Goal: Task Accomplishment & Management: Use online tool/utility

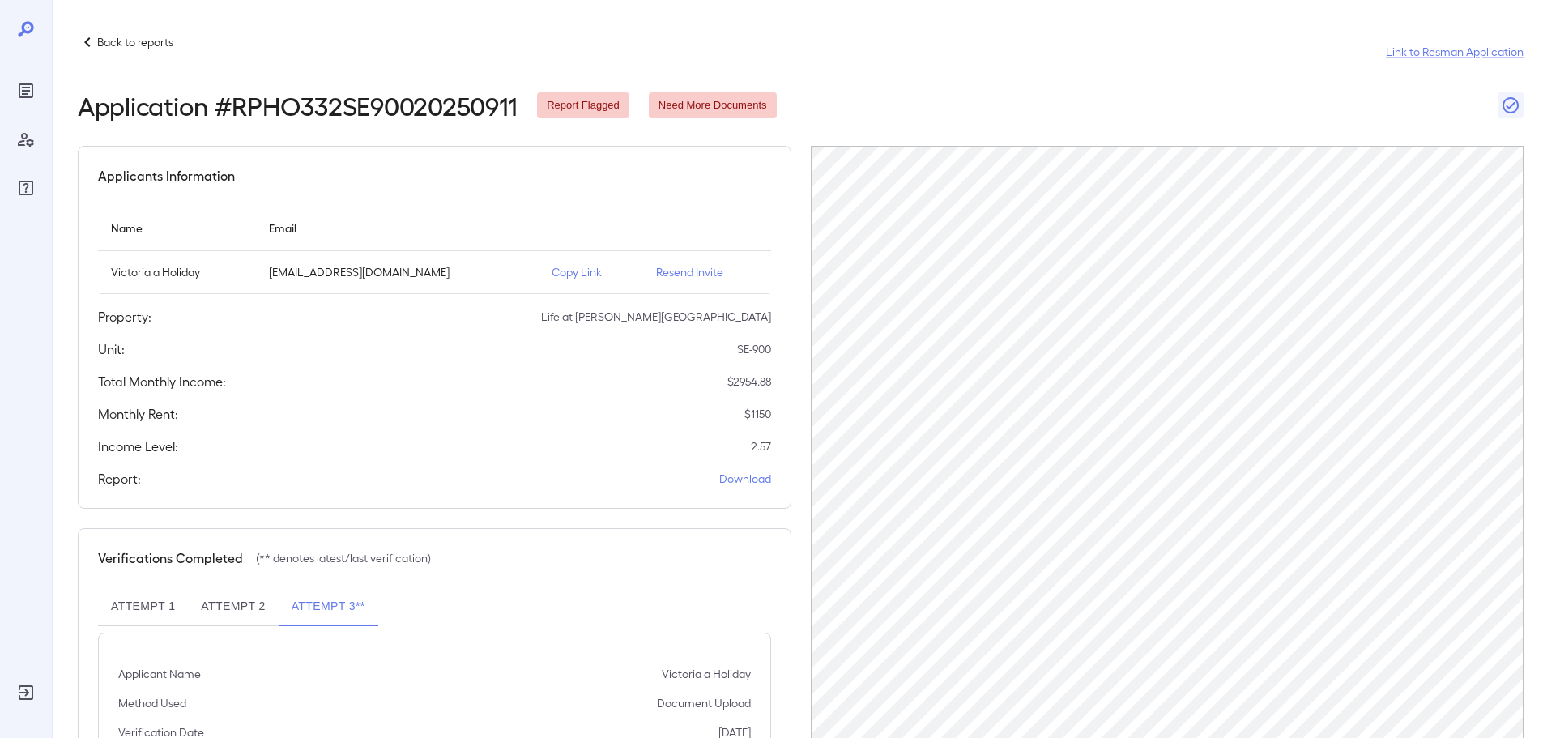
click at [79, 43] on icon at bounding box center [87, 41] width 19 height 19
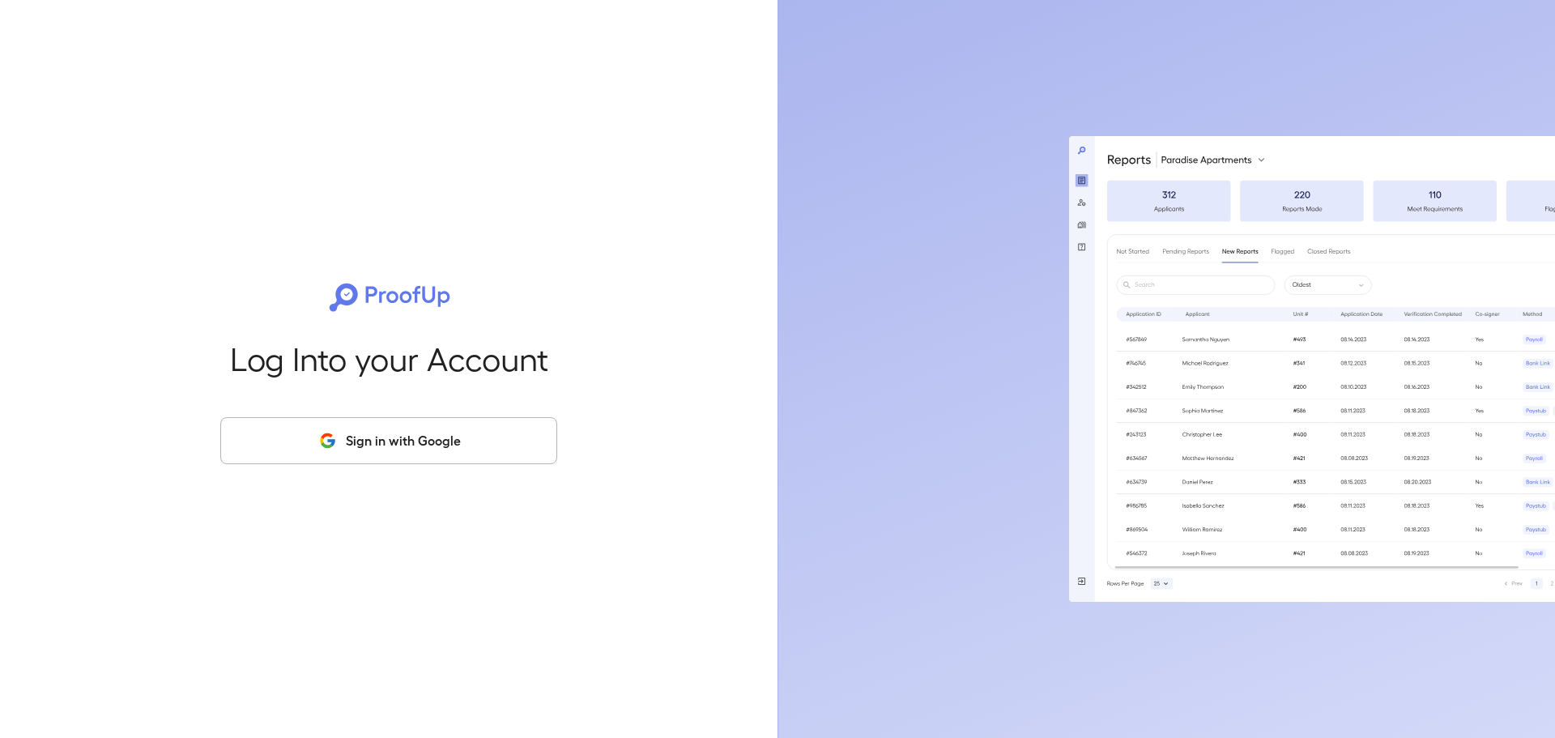
click at [363, 447] on button "Sign in with Google" at bounding box center [388, 440] width 337 height 47
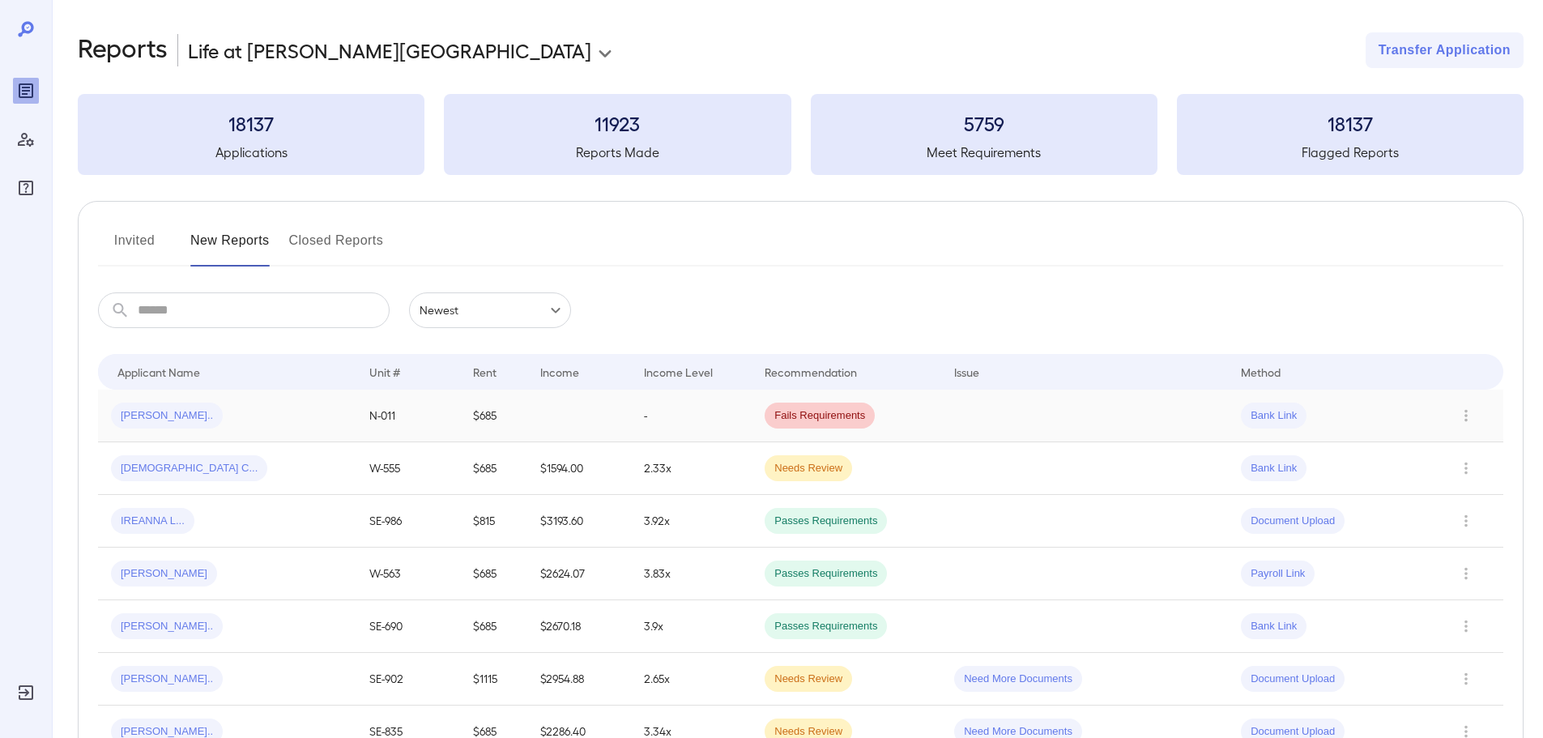
click at [270, 406] on div "[PERSON_NAME].." at bounding box center [227, 415] width 232 height 26
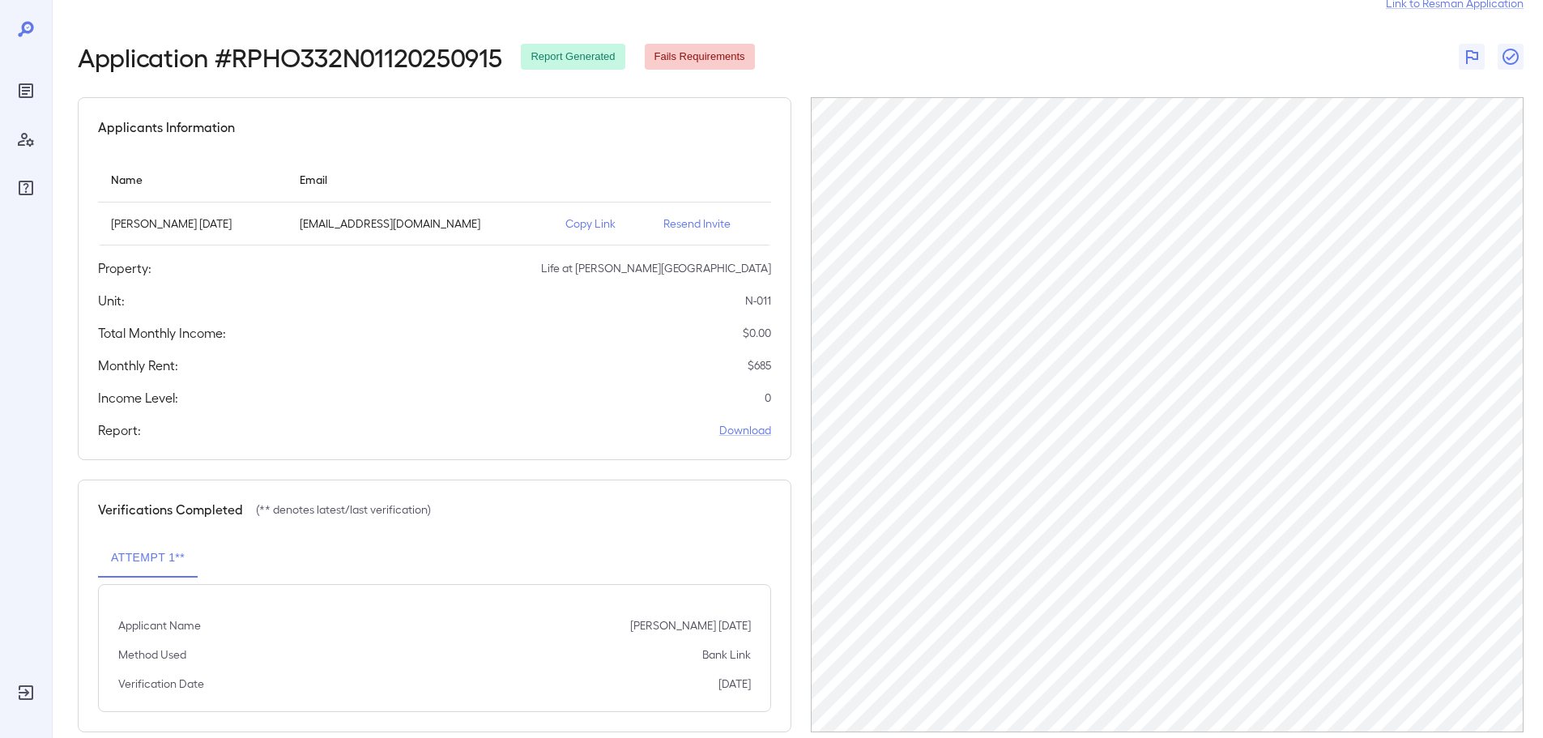
scroll to position [75, 0]
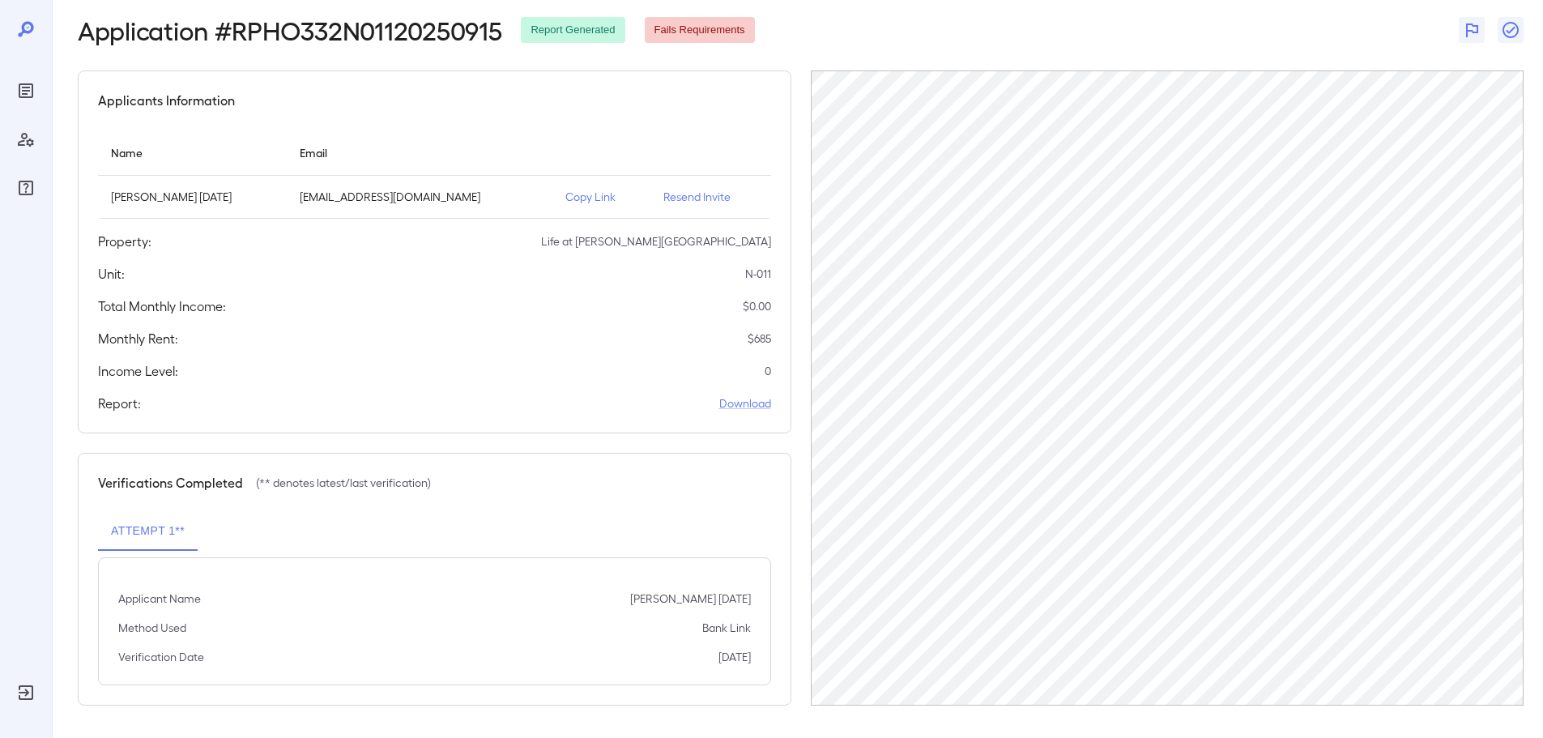
click at [565, 197] on p "Copy Link" at bounding box center [601, 197] width 72 height 16
